Goal: Task Accomplishment & Management: Complete application form

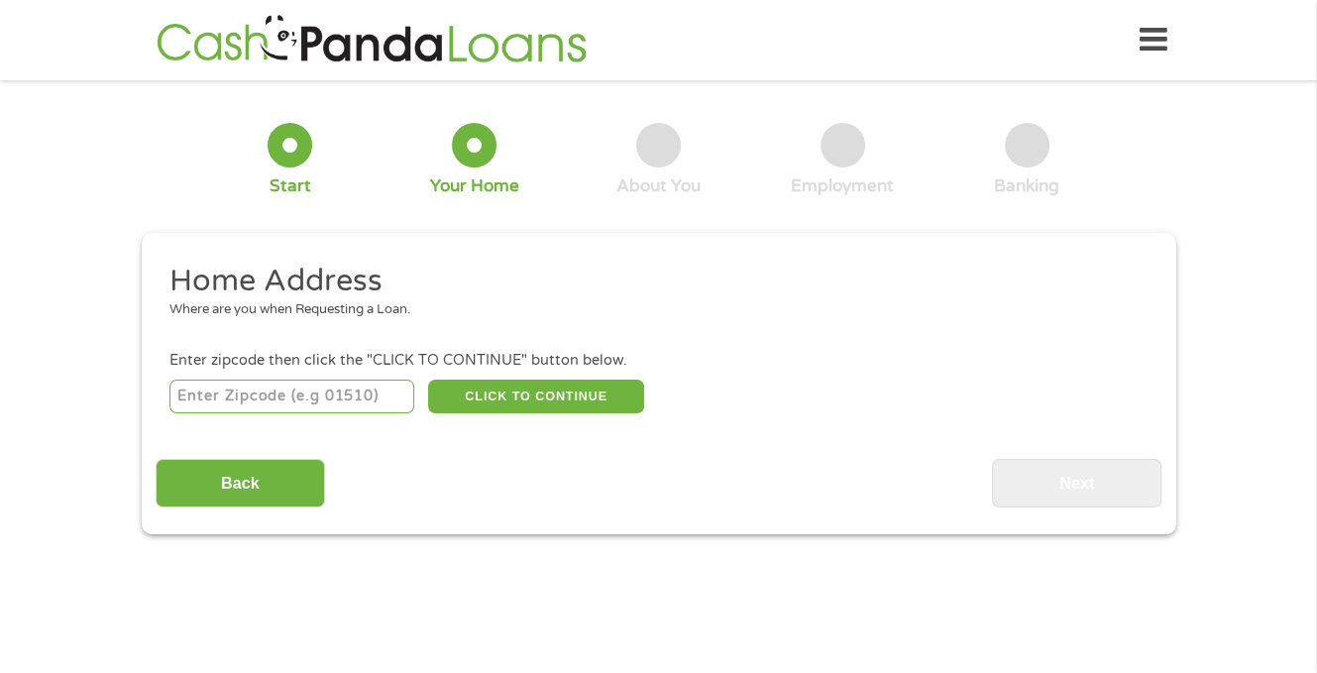
click at [352, 395] on input "number" at bounding box center [291, 396] width 245 height 34
type input "38016"
click at [538, 396] on button "CLICK TO CONTINUE" at bounding box center [536, 396] width 216 height 34
type input "38016"
type input "[PERSON_NAME]"
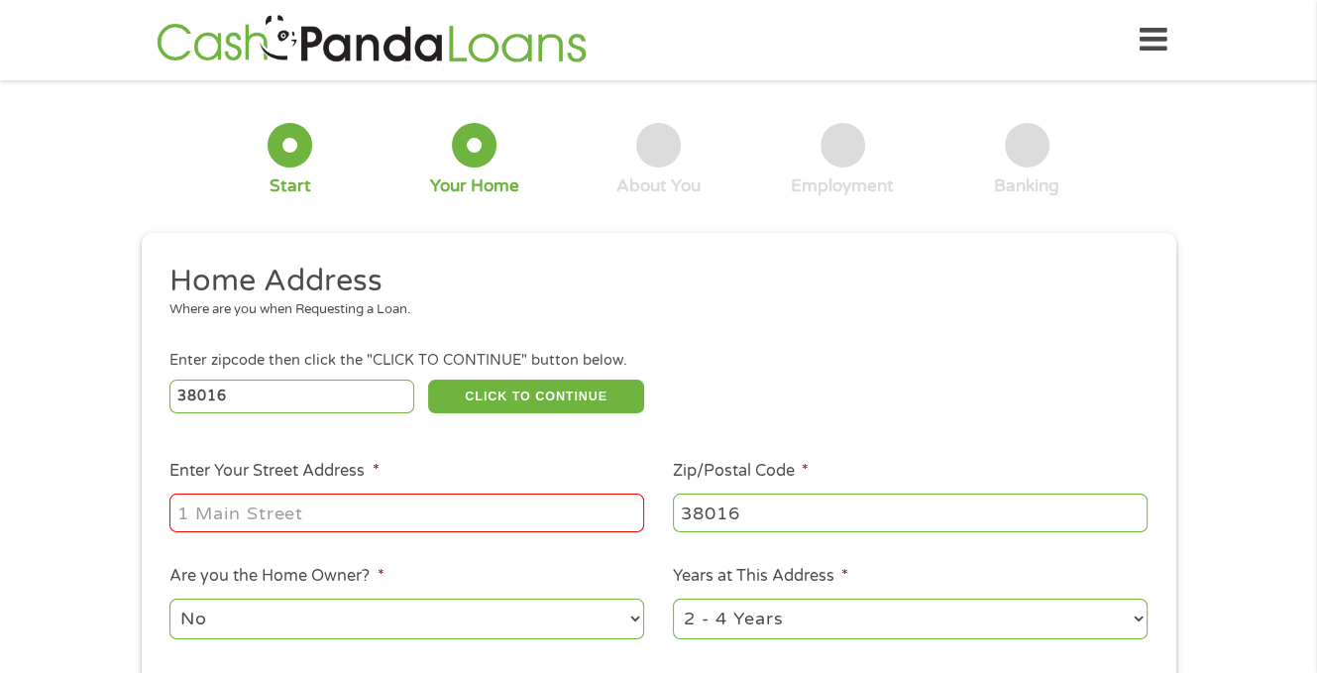
click at [454, 519] on input "Enter Your Street Address *" at bounding box center [406, 512] width 475 height 38
type input "[STREET_ADDRESS][PERSON_NAME]"
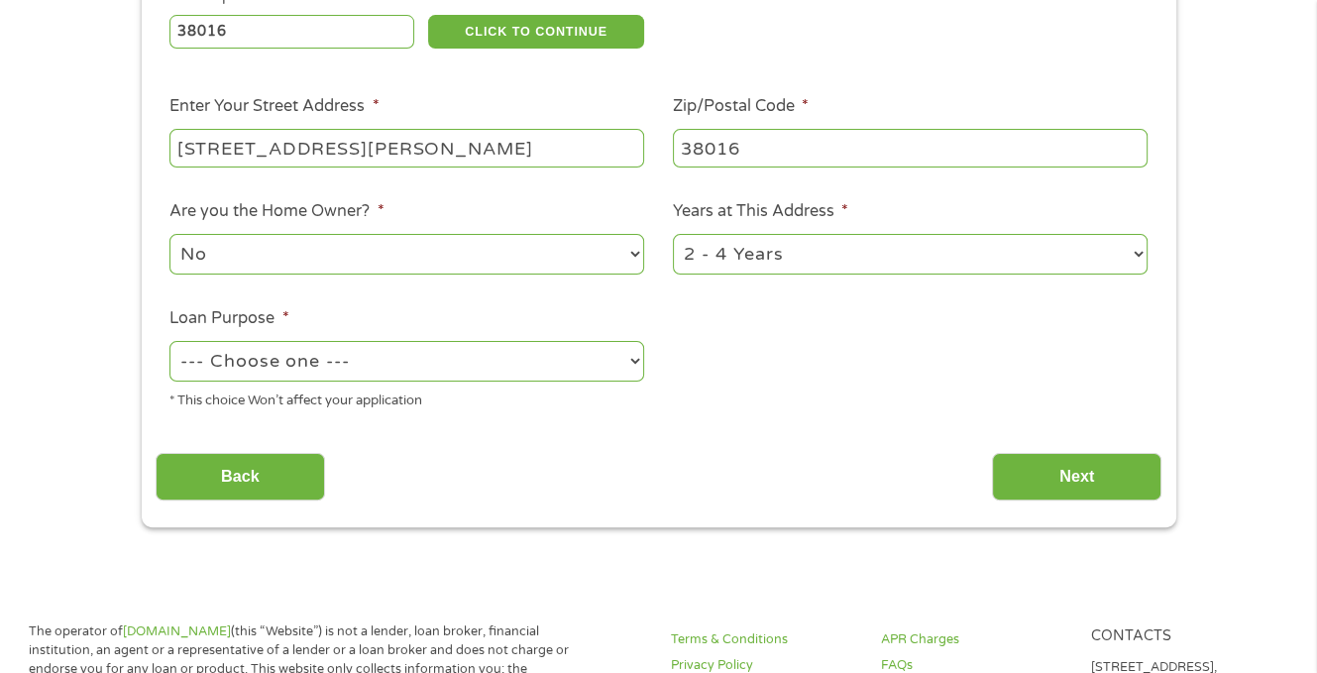
scroll to position [371, 0]
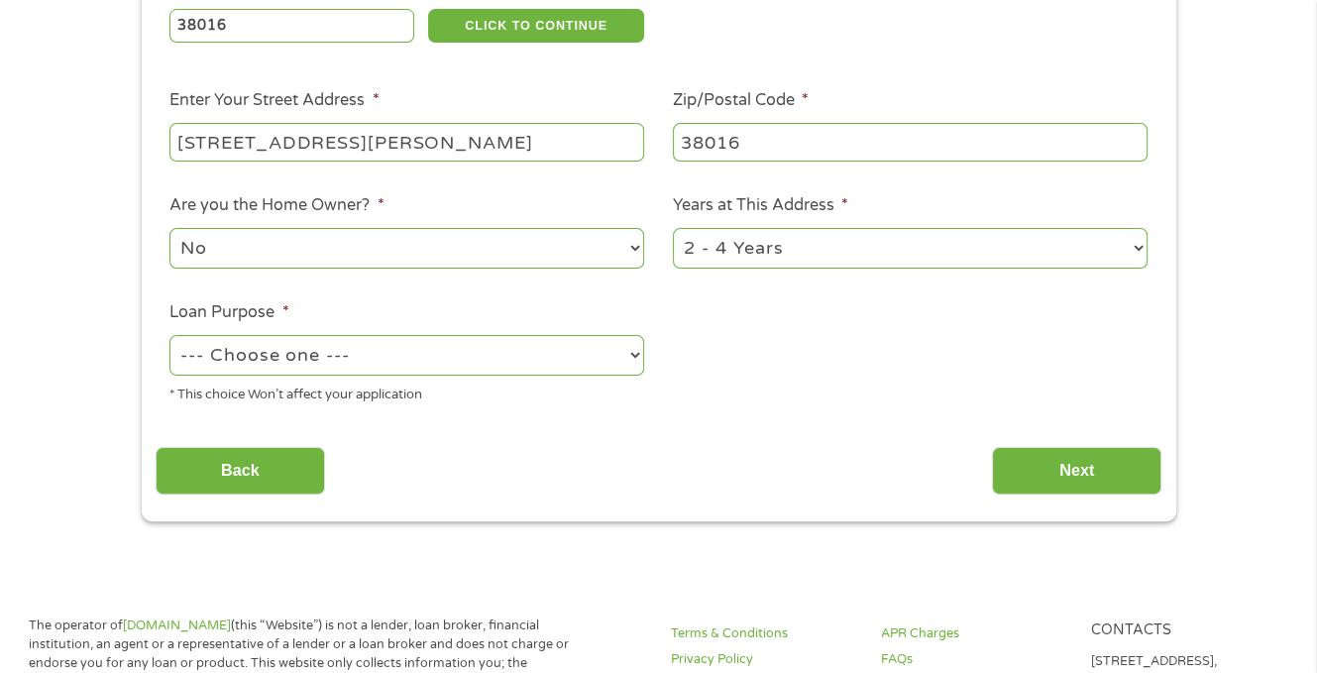
click at [492, 357] on select "--- Choose one --- Pay Bills Debt Consolidation Home Improvement Major Purchase…" at bounding box center [406, 355] width 475 height 41
select select "shorttermcash"
click at [169, 337] on select "--- Choose one --- Pay Bills Debt Consolidation Home Improvement Major Purchase…" at bounding box center [406, 355] width 475 height 41
click at [1054, 465] on input "Next" at bounding box center [1076, 471] width 169 height 49
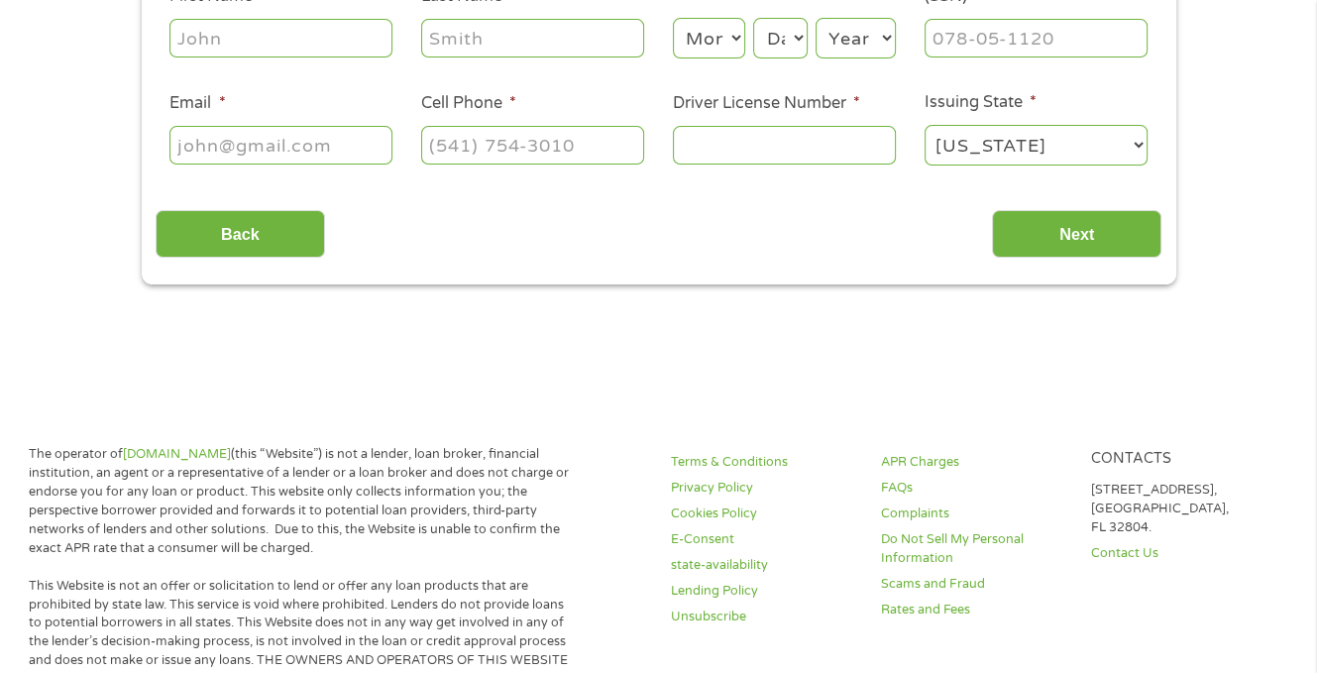
scroll to position [0, 0]
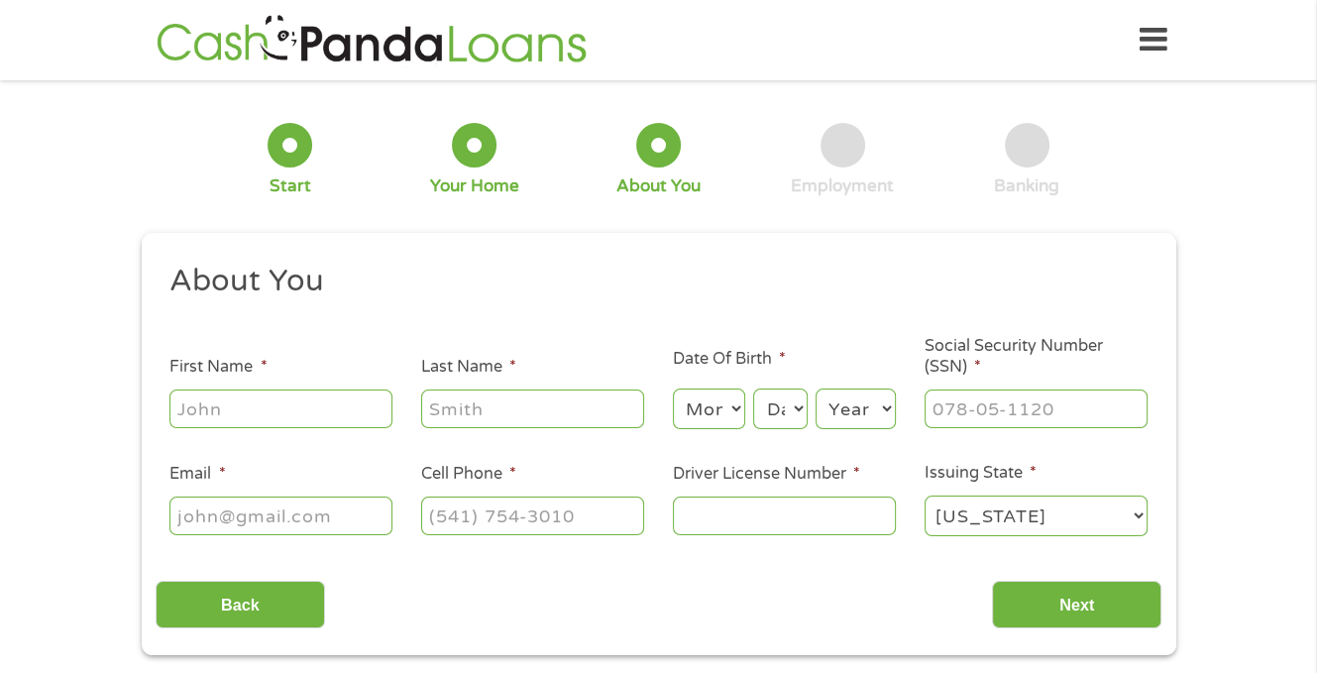
click at [317, 414] on input "First Name *" at bounding box center [280, 408] width 223 height 38
type input "[PERSON_NAME]"
select select "1"
select select "2"
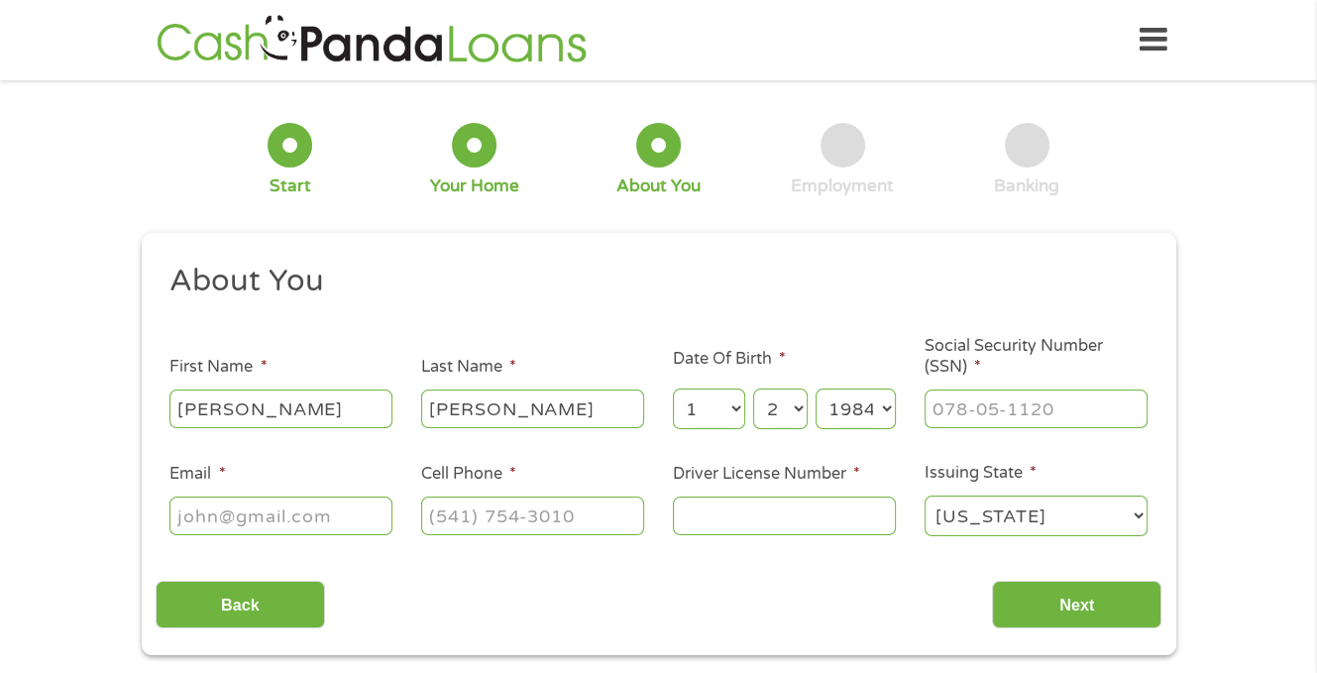
select select "1985"
type input "415-63-6638"
type input "[EMAIL_ADDRESS][DOMAIN_NAME]"
type input "[PHONE_NUMBER]"
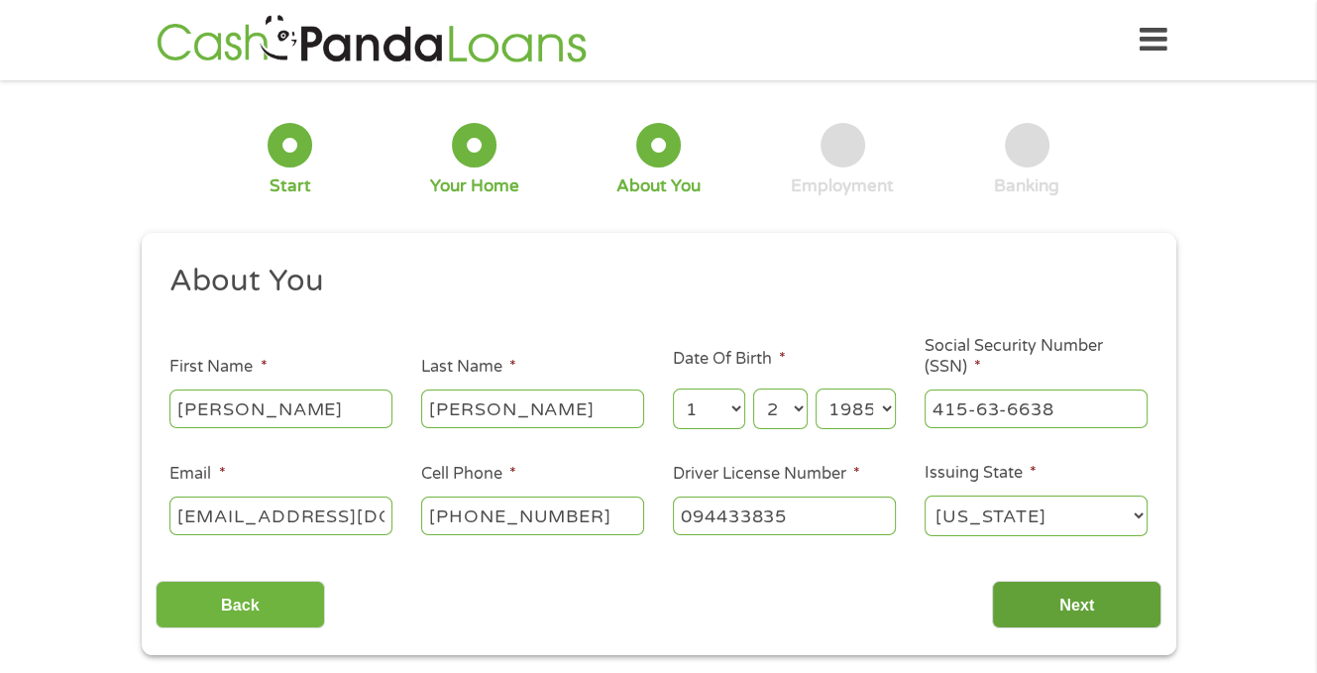
type input "094433835"
click at [1082, 609] on input "Next" at bounding box center [1076, 605] width 169 height 49
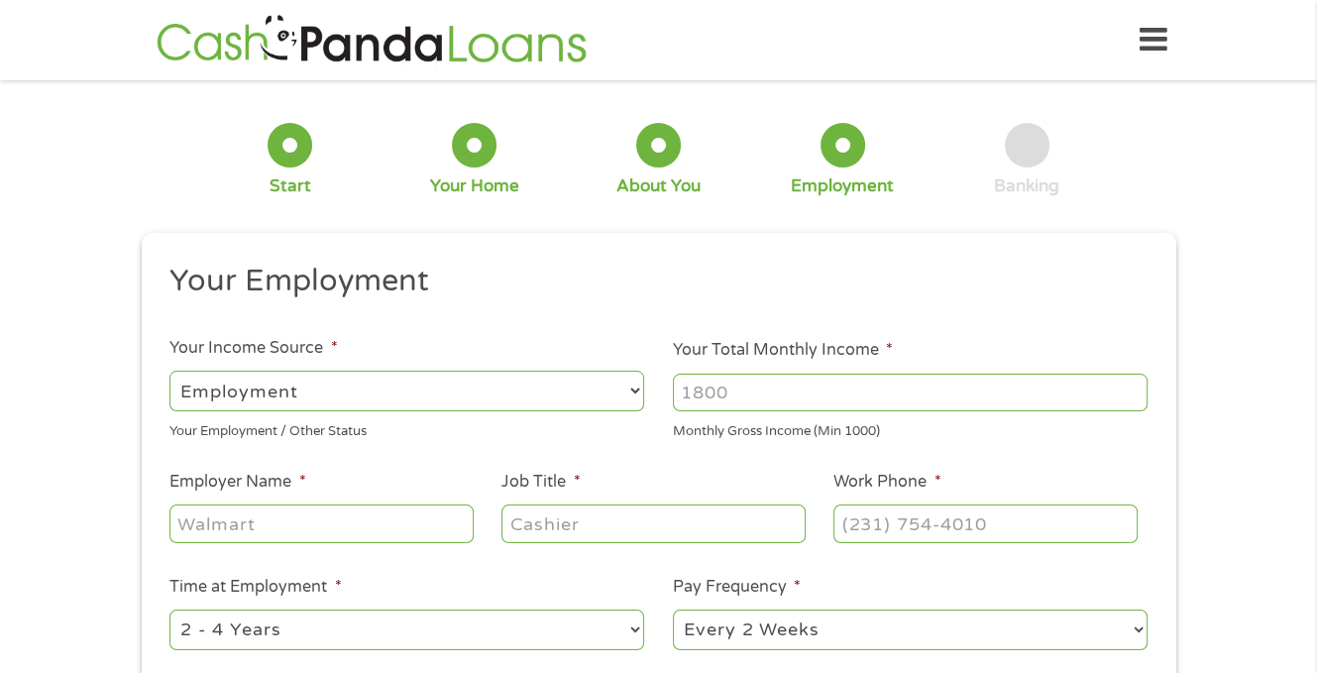
scroll to position [8, 8]
click at [750, 384] on input "Your Total Monthly Income *" at bounding box center [910, 393] width 475 height 38
type input "5508"
click at [424, 525] on input "Employer Name *" at bounding box center [320, 523] width 303 height 38
type input "Sharp"
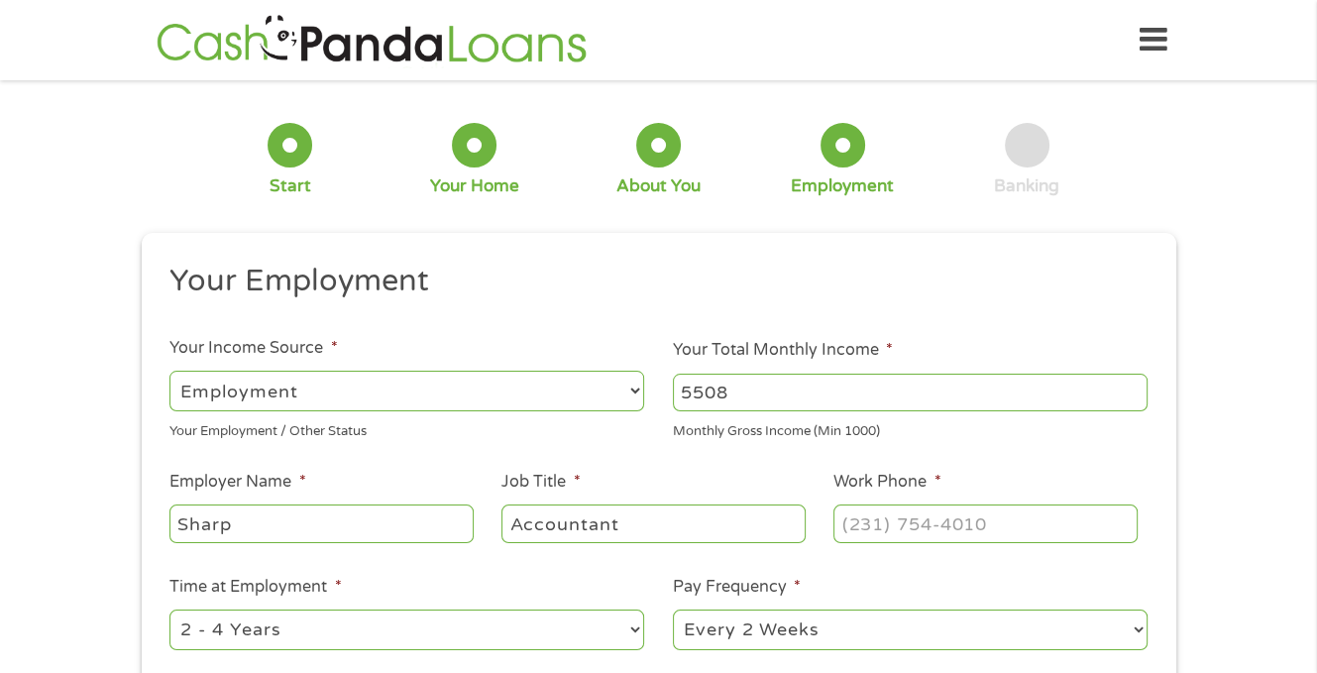
type input "Accountant"
type input "[PHONE_NUMBER]"
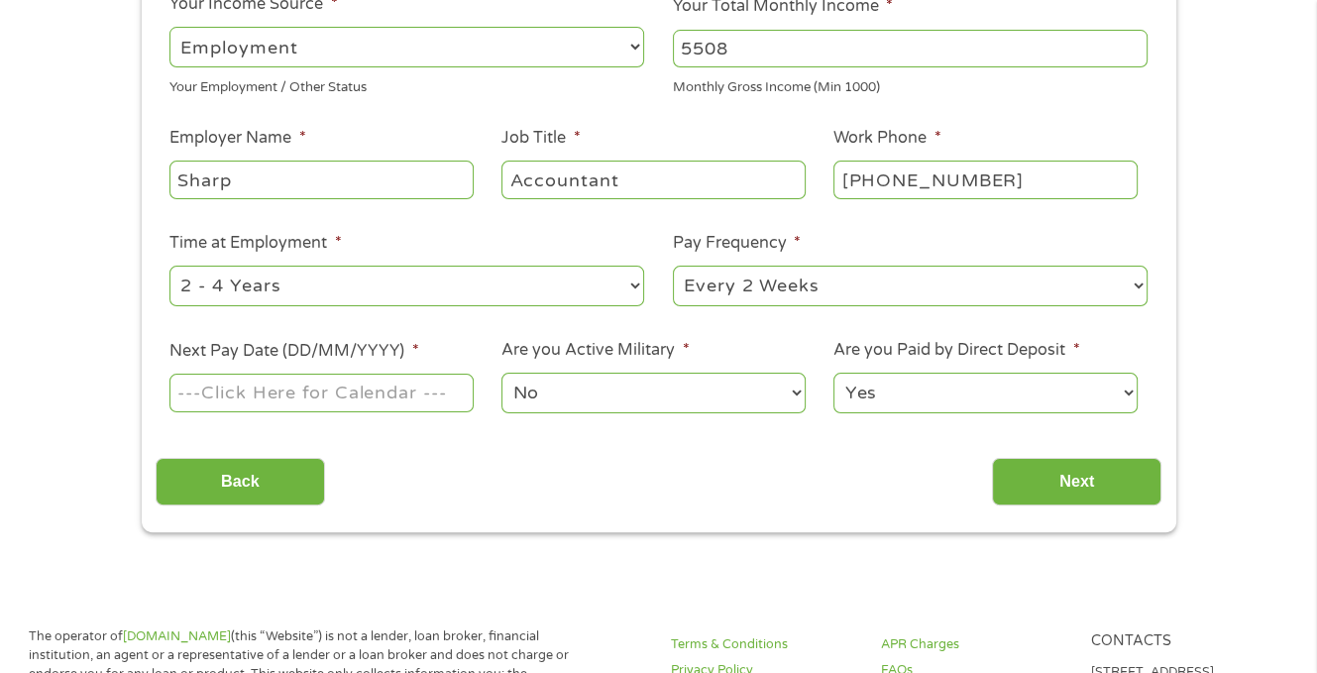
scroll to position [306, 0]
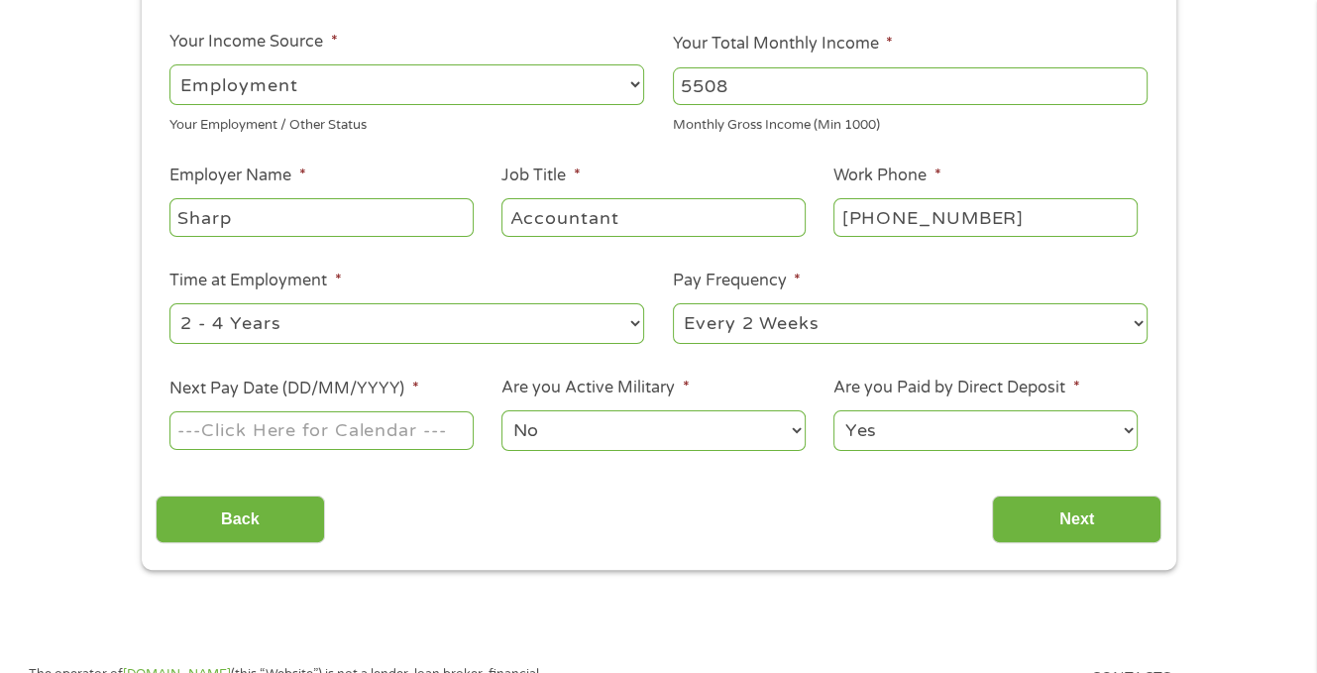
click at [1042, 324] on select "--- Choose one --- Every 2 Weeks Every Week Monthly Semi-Monthly" at bounding box center [910, 323] width 475 height 41
select select "weekly"
click at [673, 303] on select "--- Choose one --- Every 2 Weeks Every Week Monthly Semi-Monthly" at bounding box center [910, 323] width 475 height 41
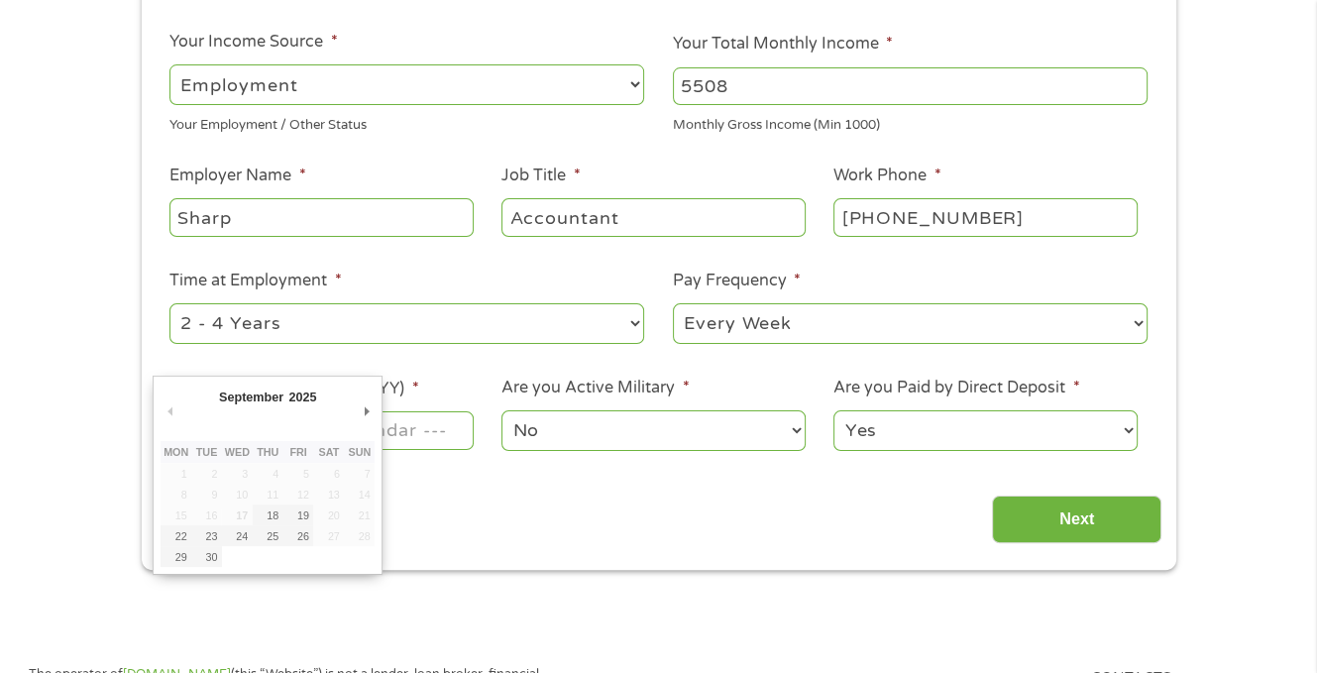
click at [386, 428] on input "Next Pay Date (DD/MM/YYYY) *" at bounding box center [320, 430] width 303 height 38
type input "[DATE]"
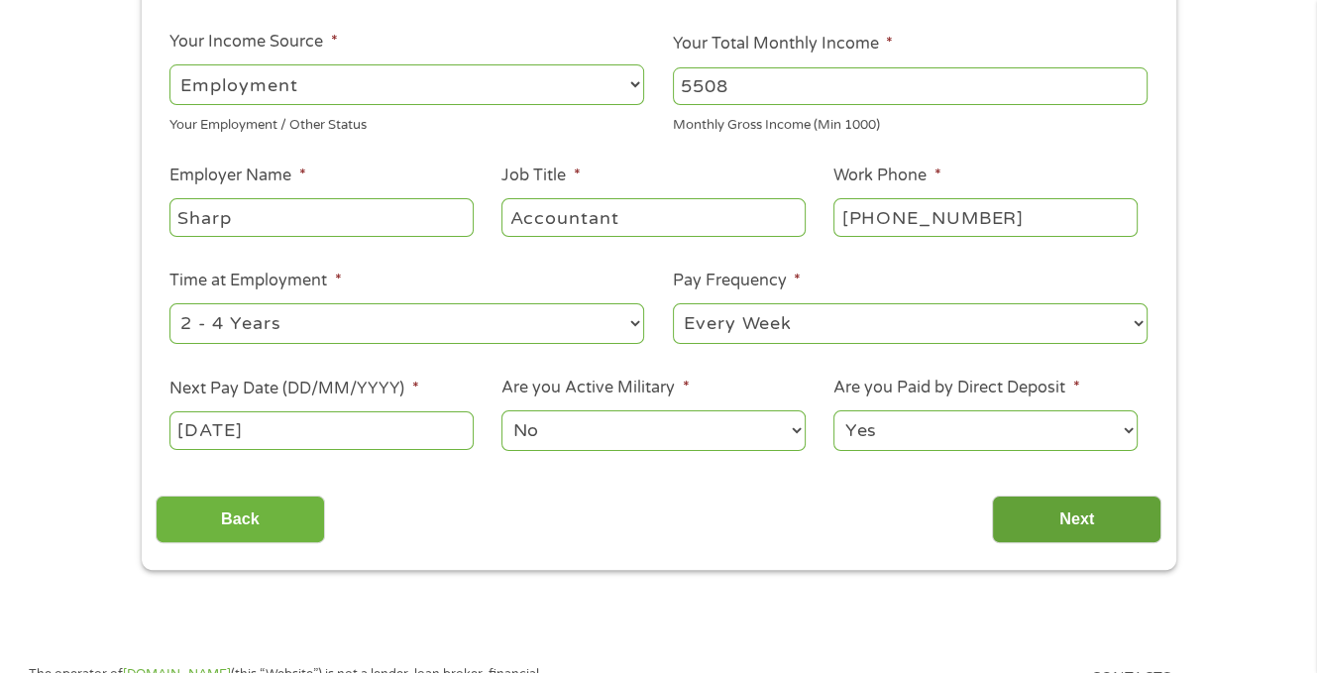
click at [1067, 503] on input "Next" at bounding box center [1076, 519] width 169 height 49
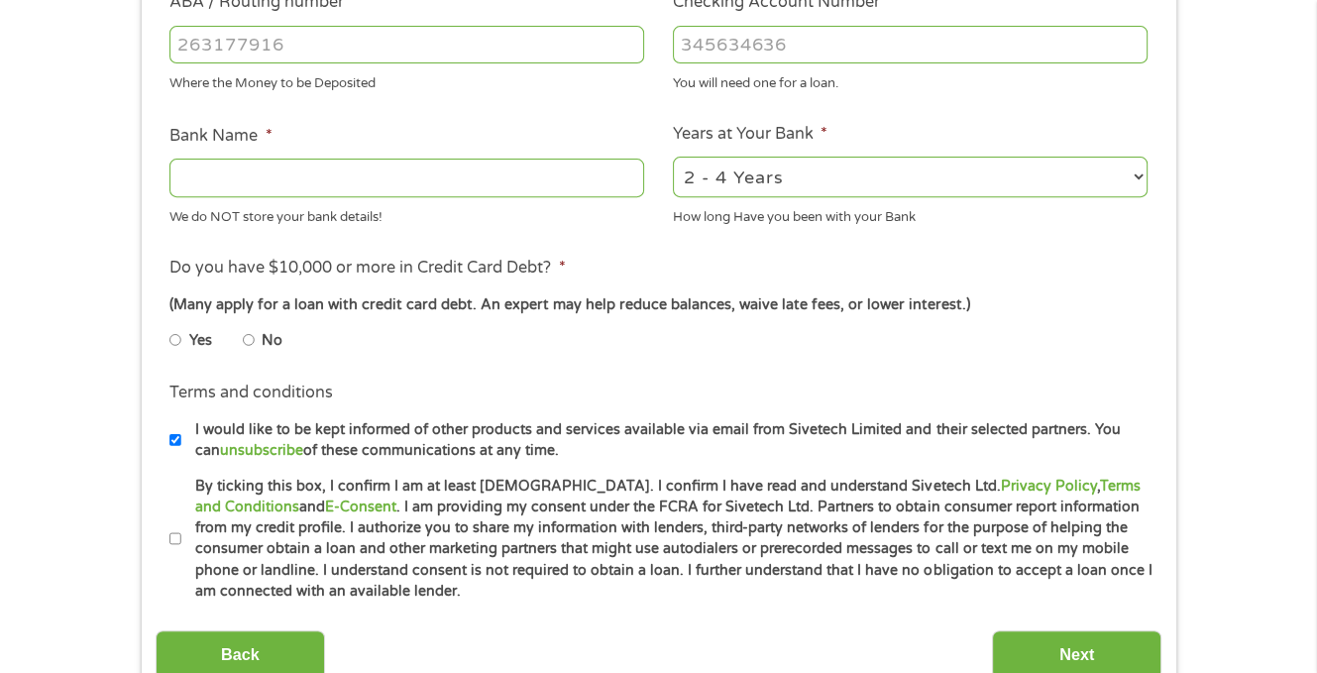
scroll to position [654, 0]
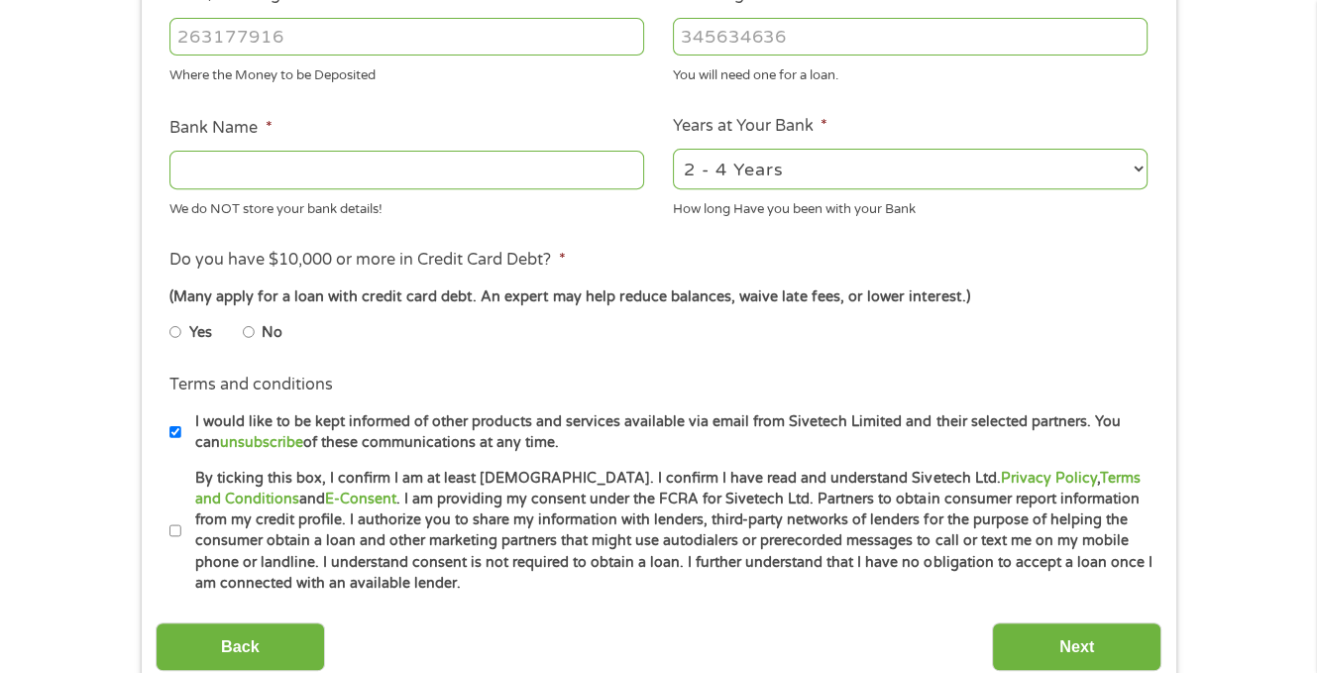
click at [238, 332] on li "Yes" at bounding box center [205, 332] width 73 height 39
click at [248, 332] on input "No" at bounding box center [249, 332] width 12 height 32
radio input "true"
click at [472, 167] on input "Bank Name *" at bounding box center [406, 170] width 475 height 38
type input "Bancorp"
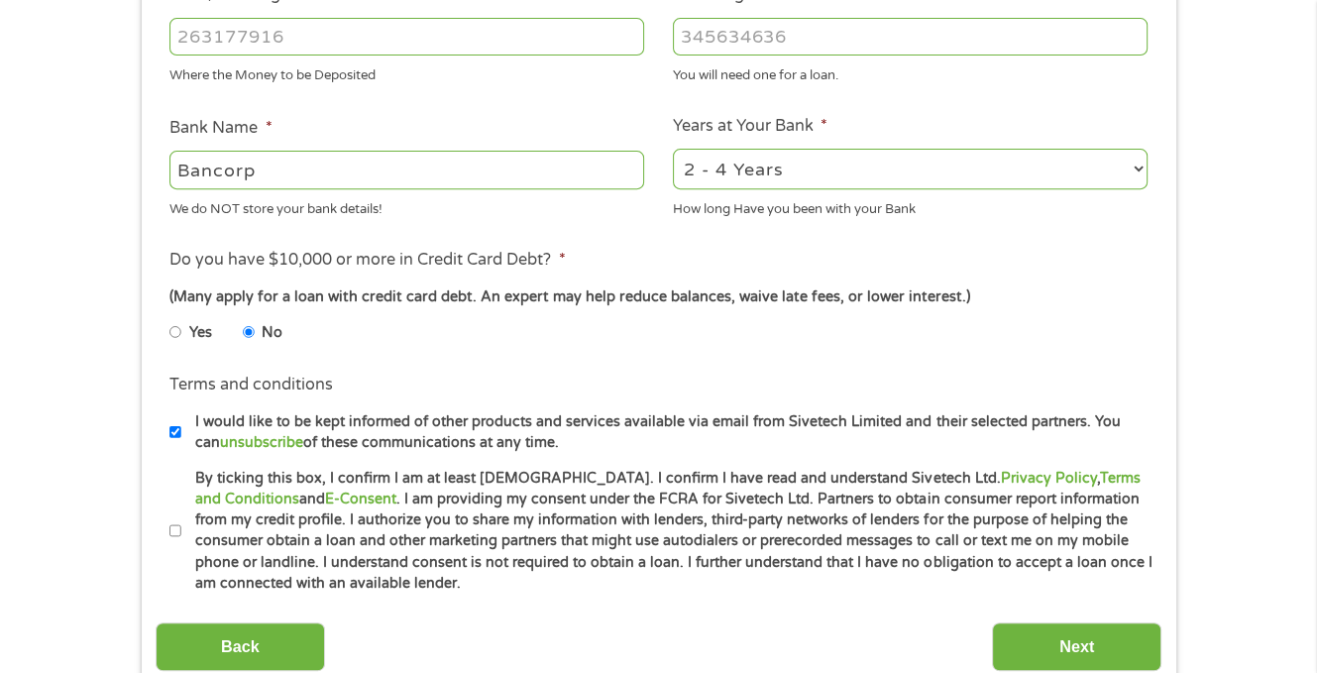
click at [175, 431] on input "I would like to be kept informed of other products and services available via e…" at bounding box center [175, 432] width 12 height 32
checkbox input "false"
click at [177, 529] on input "By ticking this box, I confirm I am at least [DEMOGRAPHIC_DATA]. I confirm I ha…" at bounding box center [175, 531] width 12 height 32
checkbox input "true"
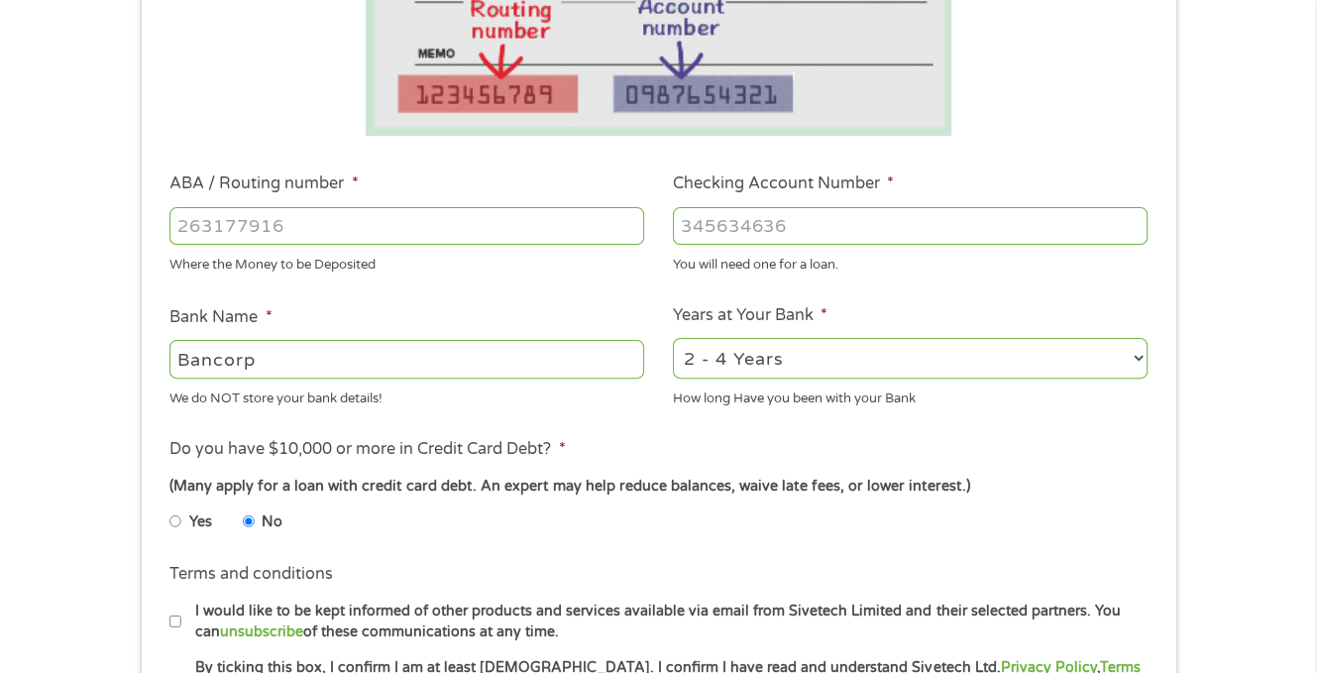
scroll to position [424, 0]
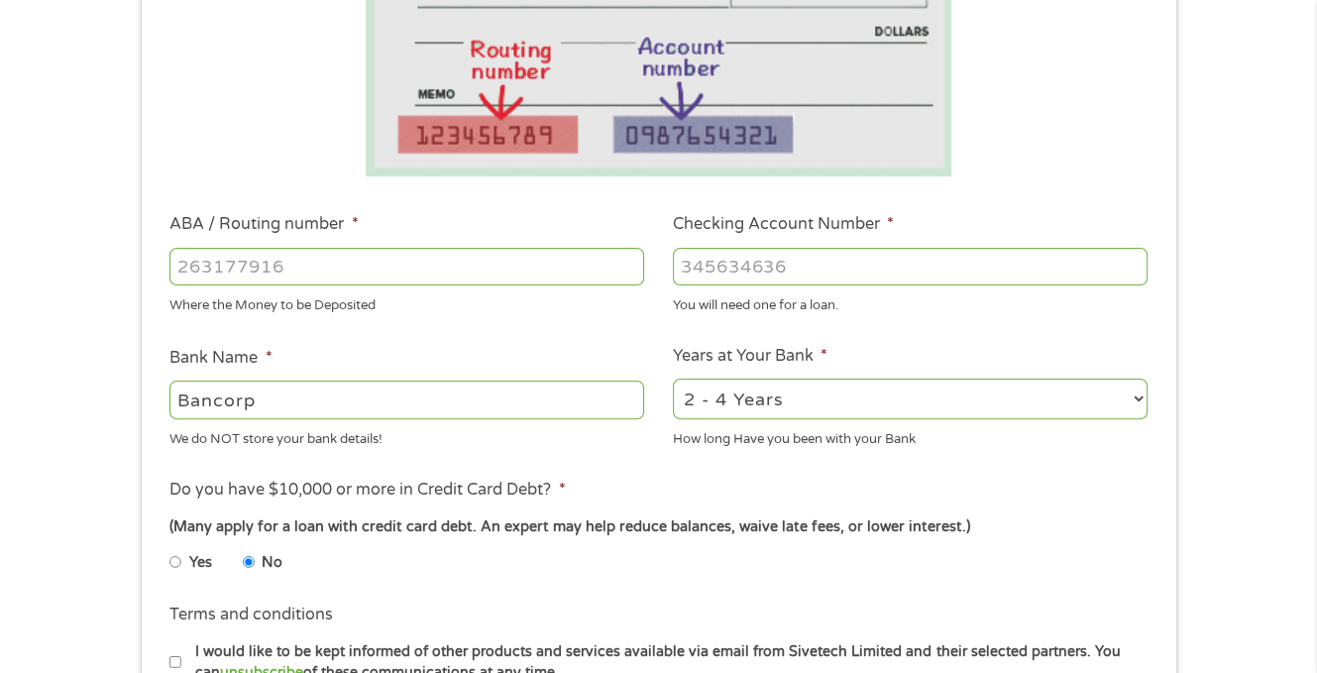
click at [261, 266] on input "ABA / Routing number *" at bounding box center [406, 267] width 475 height 38
type input "031101279"
type input "THE BANCORP BANK"
type input "031101279"
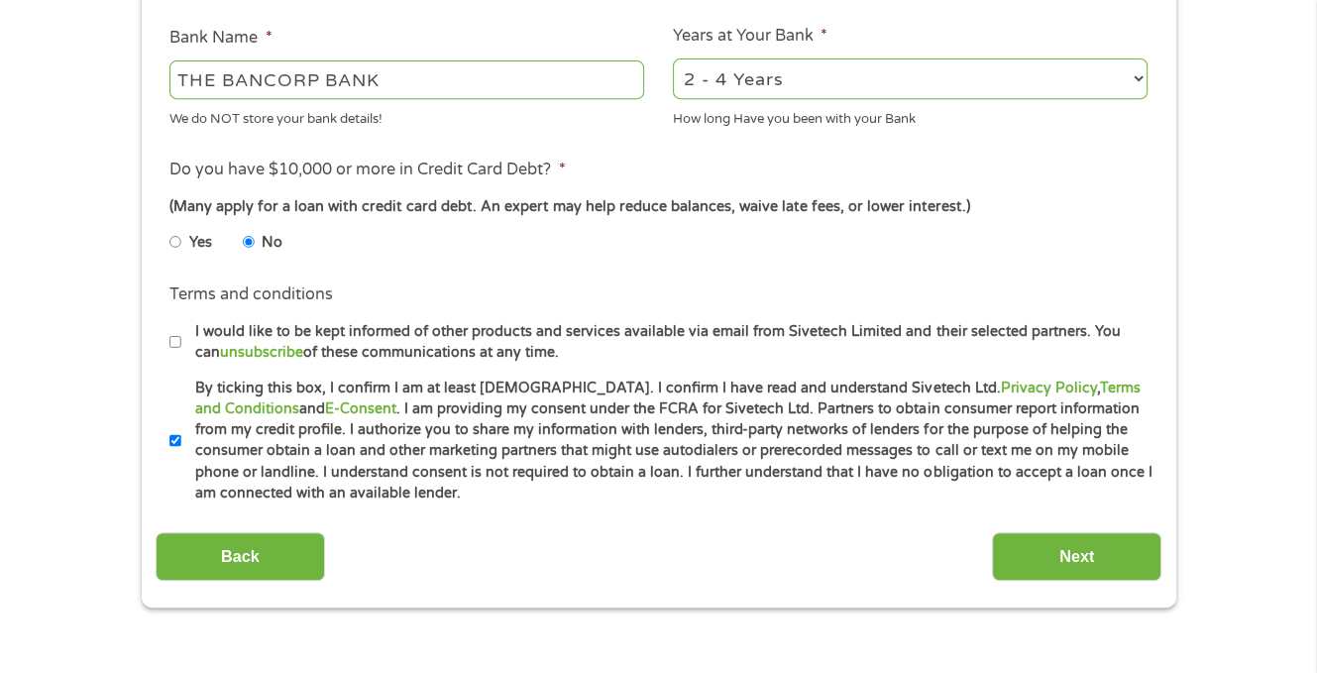
scroll to position [763, 0]
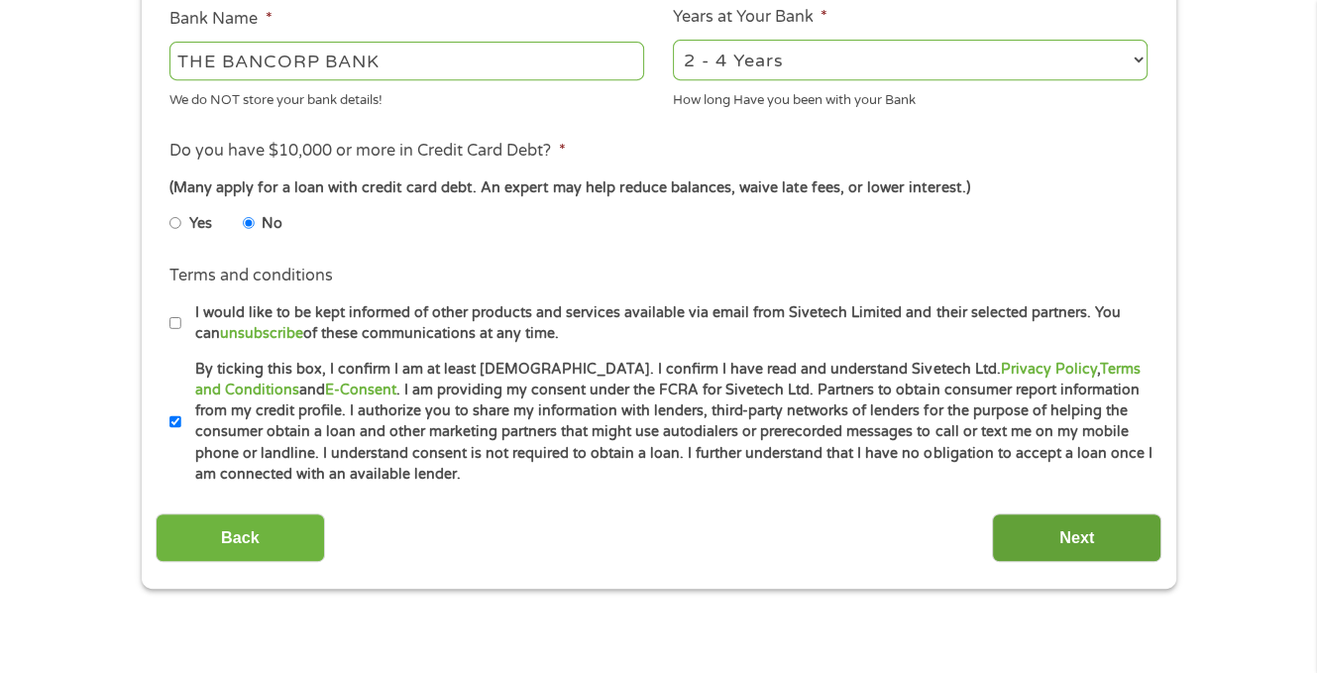
type input "169160933381"
click at [1082, 523] on input "Next" at bounding box center [1076, 537] width 169 height 49
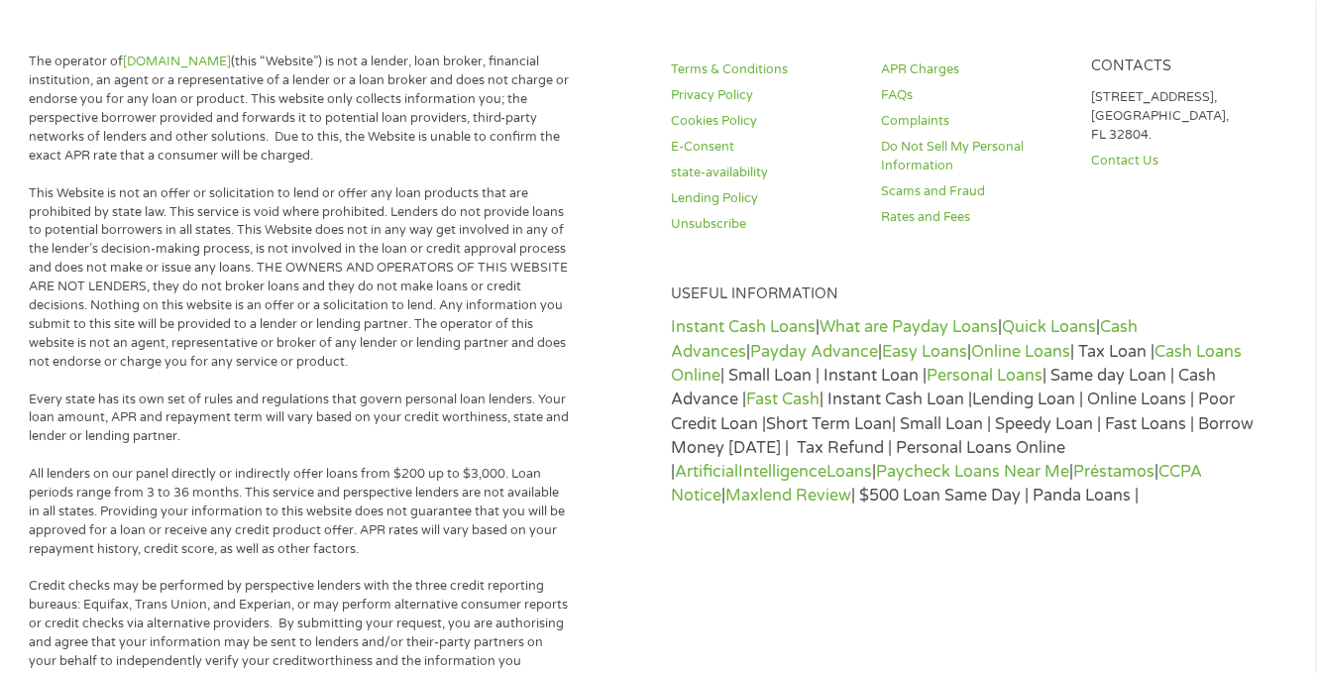
scroll to position [0, 0]
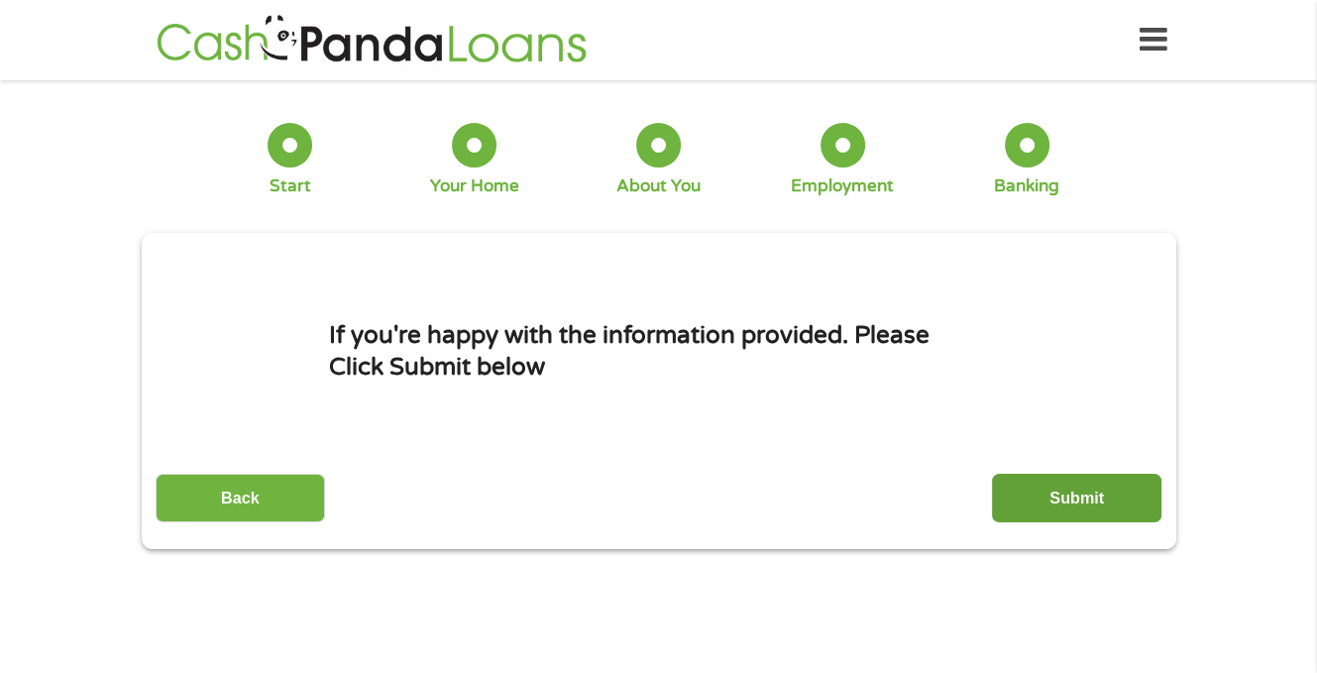
click at [1075, 496] on input "Submit" at bounding box center [1076, 498] width 169 height 49
